Goal: Find specific page/section: Find specific page/section

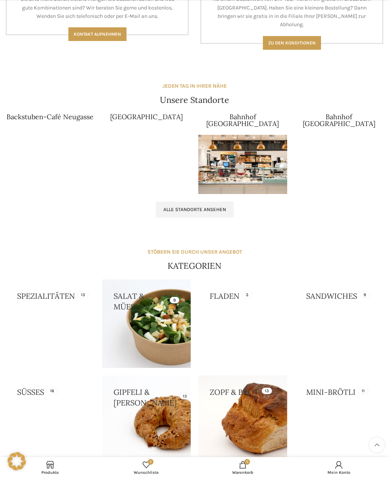
scroll to position [662, 0]
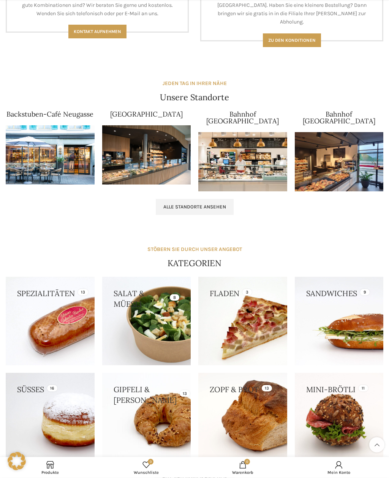
click at [216, 204] on span "Alle Standorte ansehen" at bounding box center [194, 207] width 63 height 6
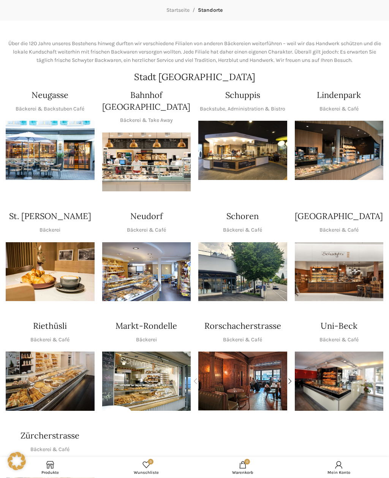
scroll to position [57, 0]
click at [248, 150] on img "1 / 1" at bounding box center [242, 150] width 89 height 59
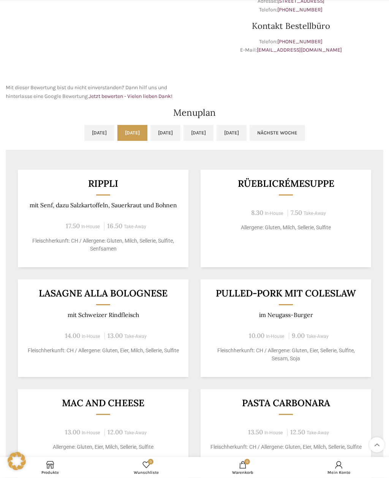
scroll to position [261, 0]
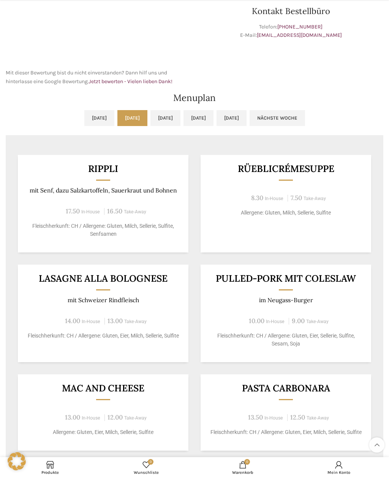
click at [176, 107] on div "Mo, 29.09.2025 Di, 30.09.2025 Mi, 01.10.2025 Do, 02.10.2025 Fr, 03.10.2025 Näch…" at bounding box center [194, 330] width 385 height 449
click at [173, 120] on link "Mi, 01.10.2025" at bounding box center [165, 118] width 30 height 16
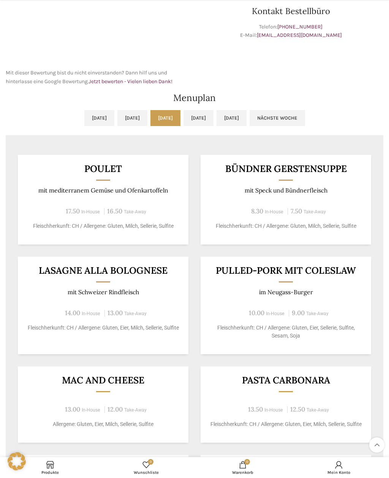
click at [213, 120] on link "Do, 02.10.2025" at bounding box center [198, 118] width 30 height 16
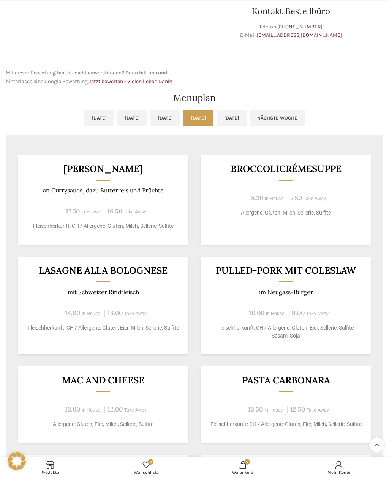
click at [180, 121] on link "Mi, 01.10.2025" at bounding box center [165, 118] width 30 height 16
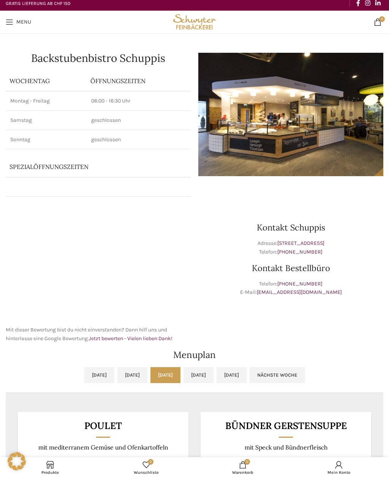
scroll to position [0, 0]
